Goal: Check status: Check status

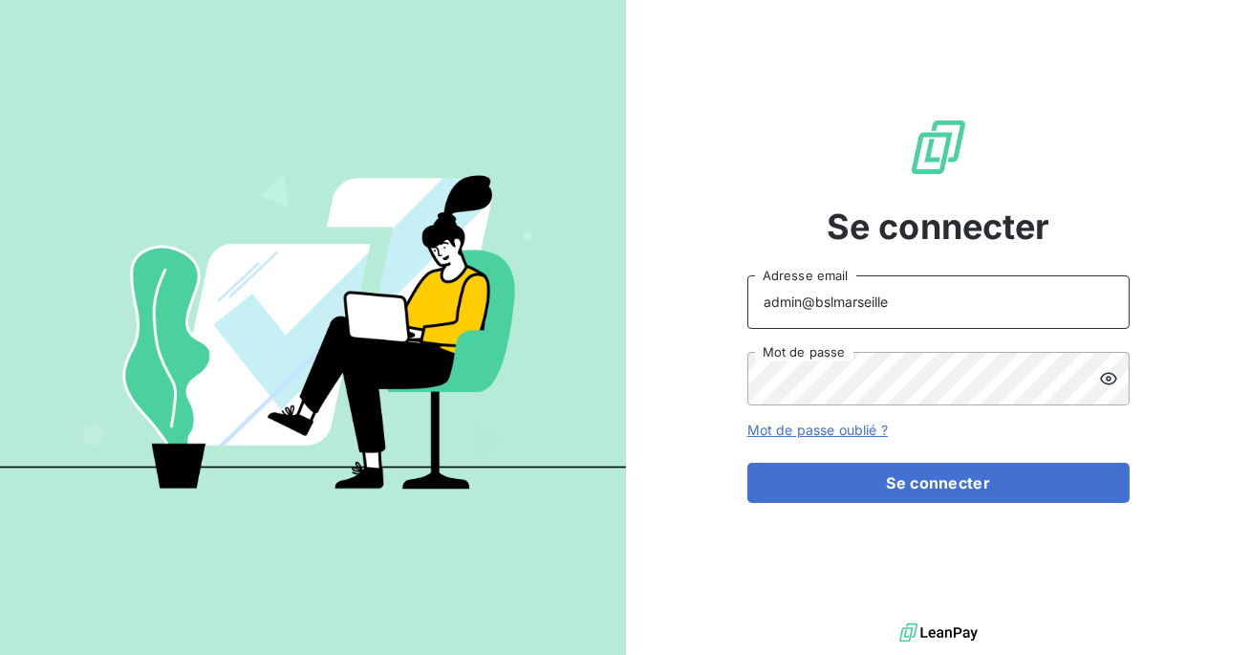
click at [908, 297] on input "admin@bslmarseille" at bounding box center [939, 302] width 382 height 54
type input "admin@lvpdistribution"
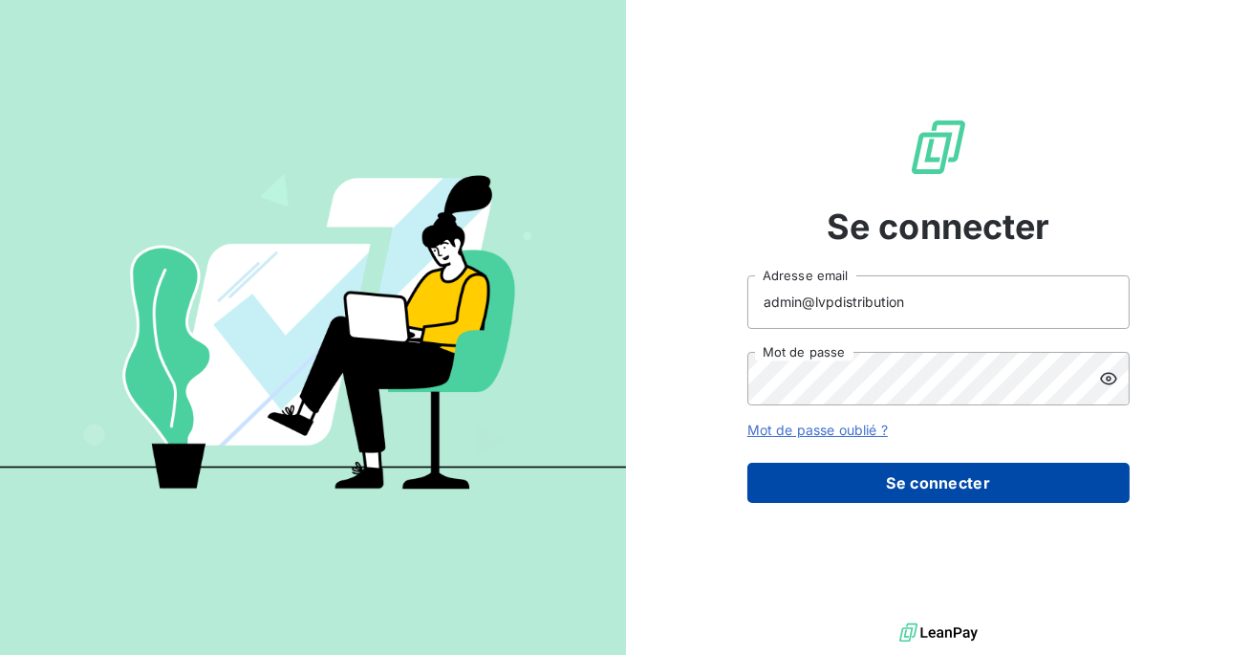
click at [891, 483] on button "Se connecter" at bounding box center [939, 483] width 382 height 40
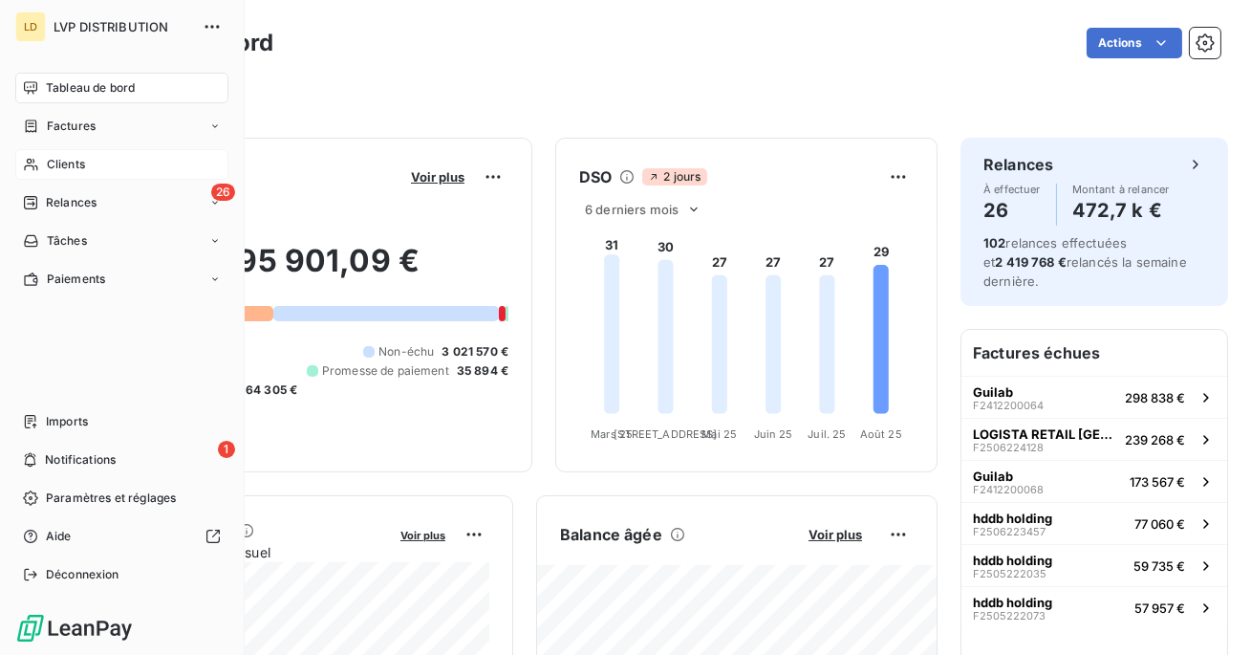
click at [74, 164] on span "Clients" at bounding box center [66, 164] width 38 height 17
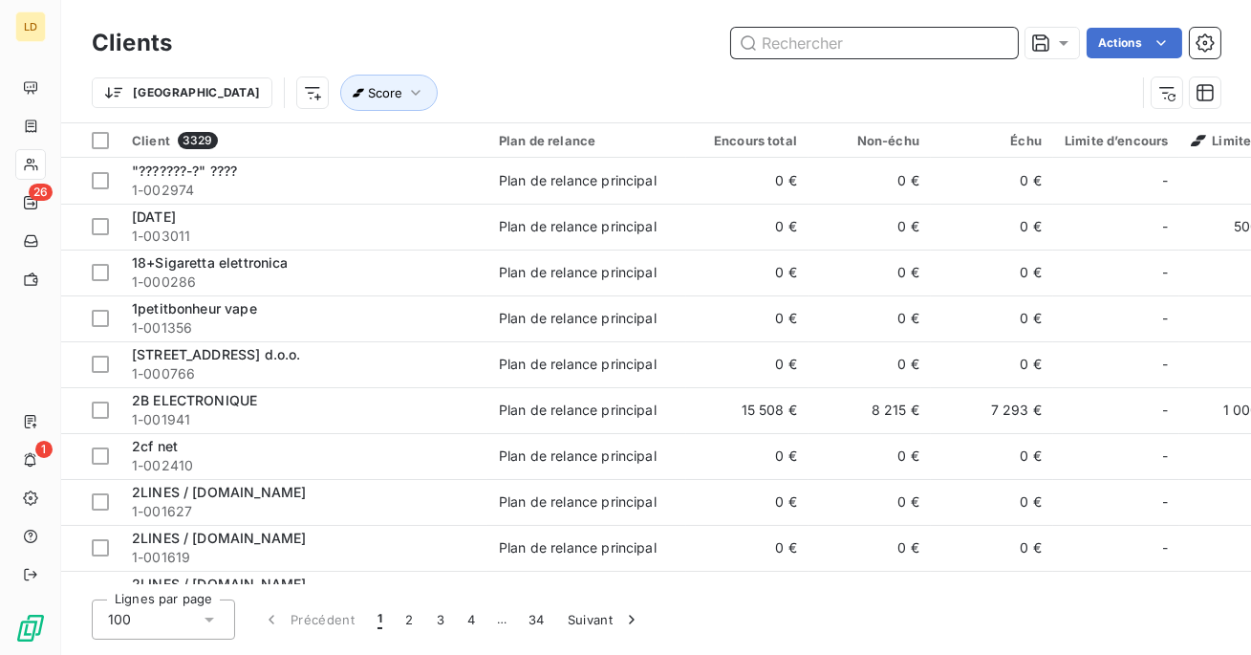
paste input "1-002753"
type input "1-002753"
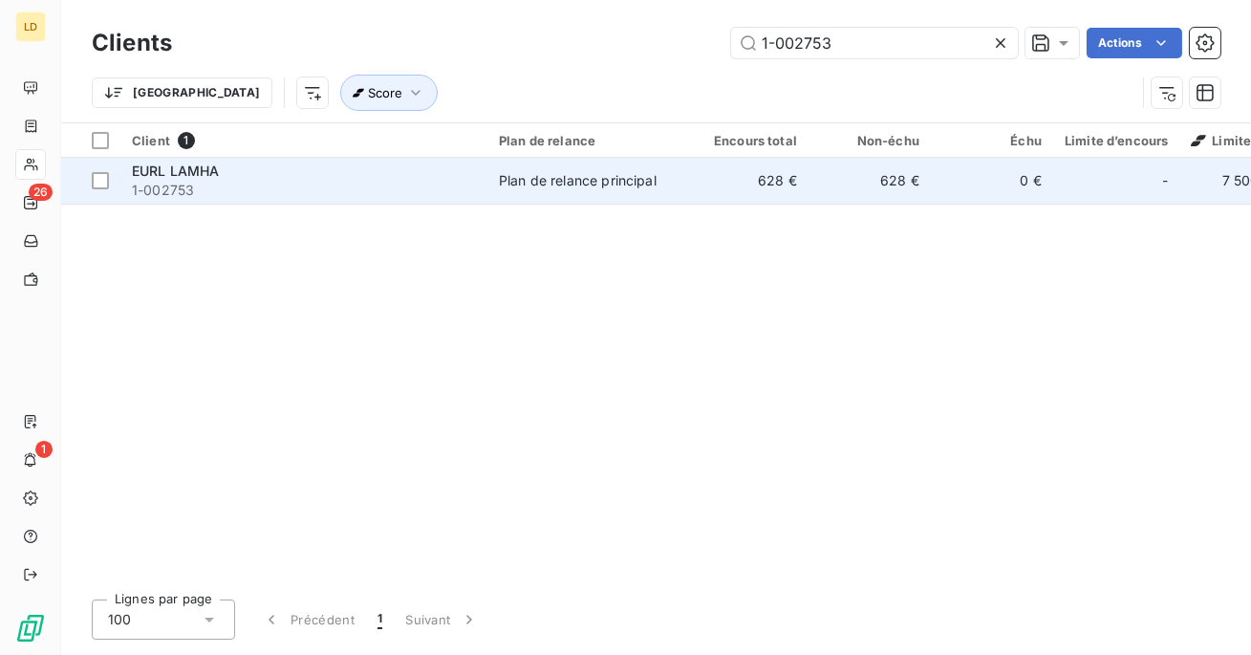
click at [406, 179] on div "EURL LAMHA" at bounding box center [304, 171] width 344 height 19
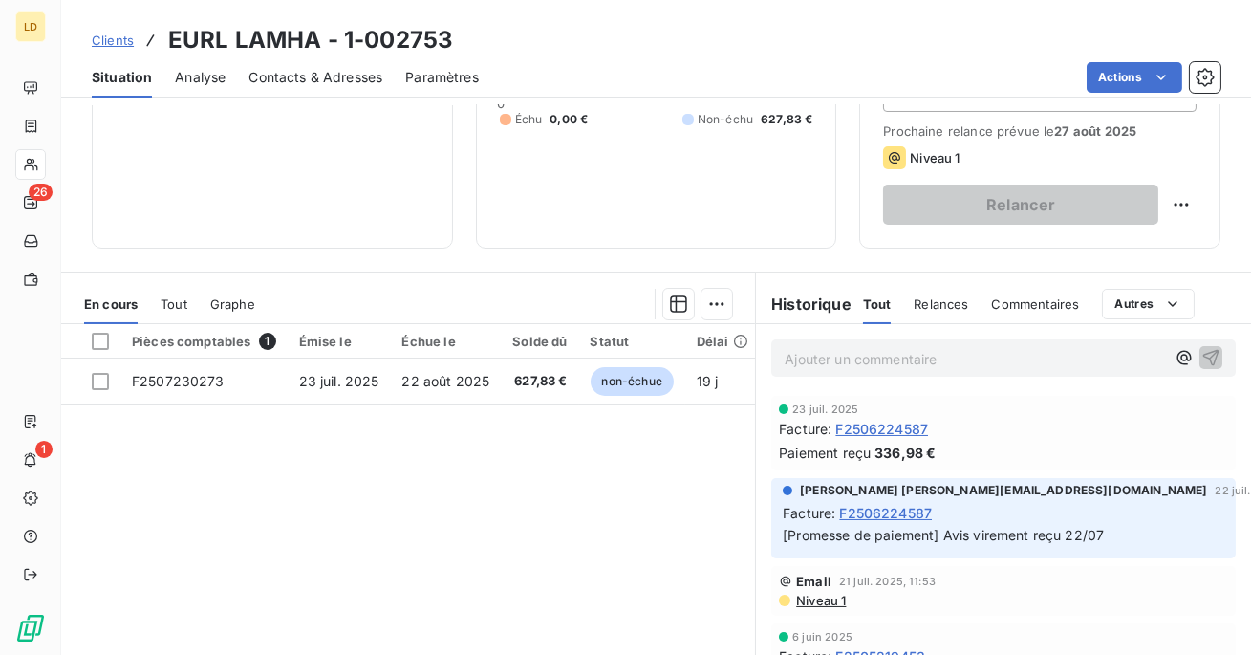
scroll to position [252, 0]
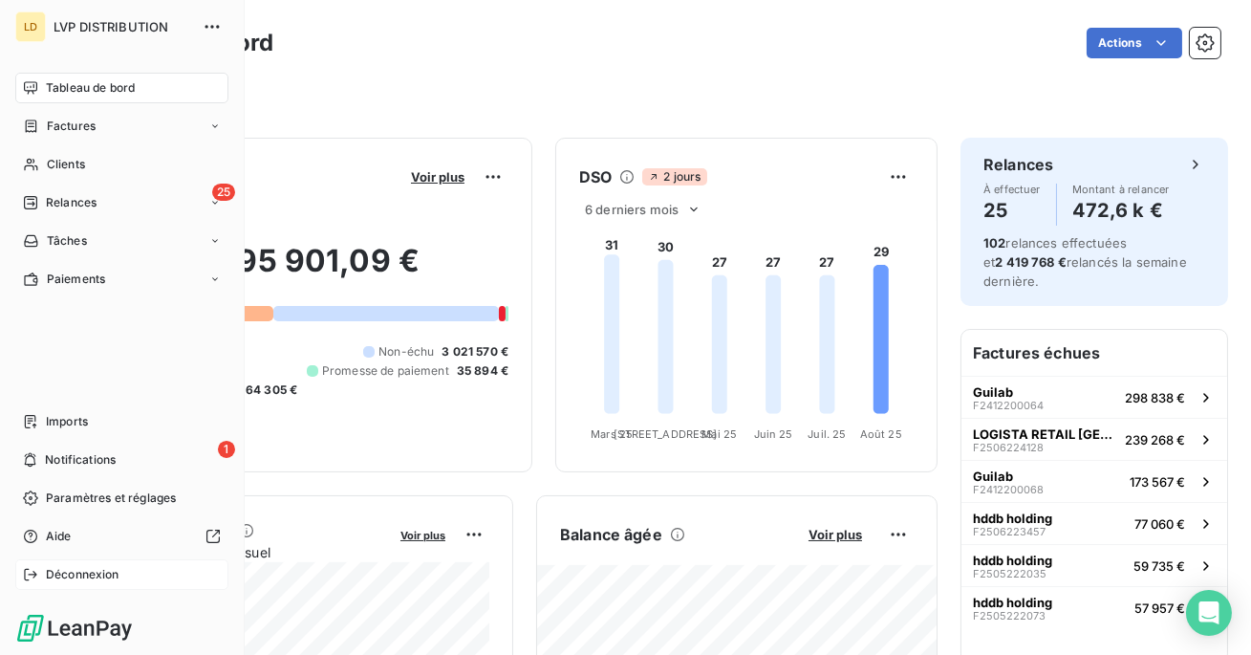
click at [71, 577] on span "Déconnexion" at bounding box center [83, 574] width 74 height 17
